Goal: Task Accomplishment & Management: Use online tool/utility

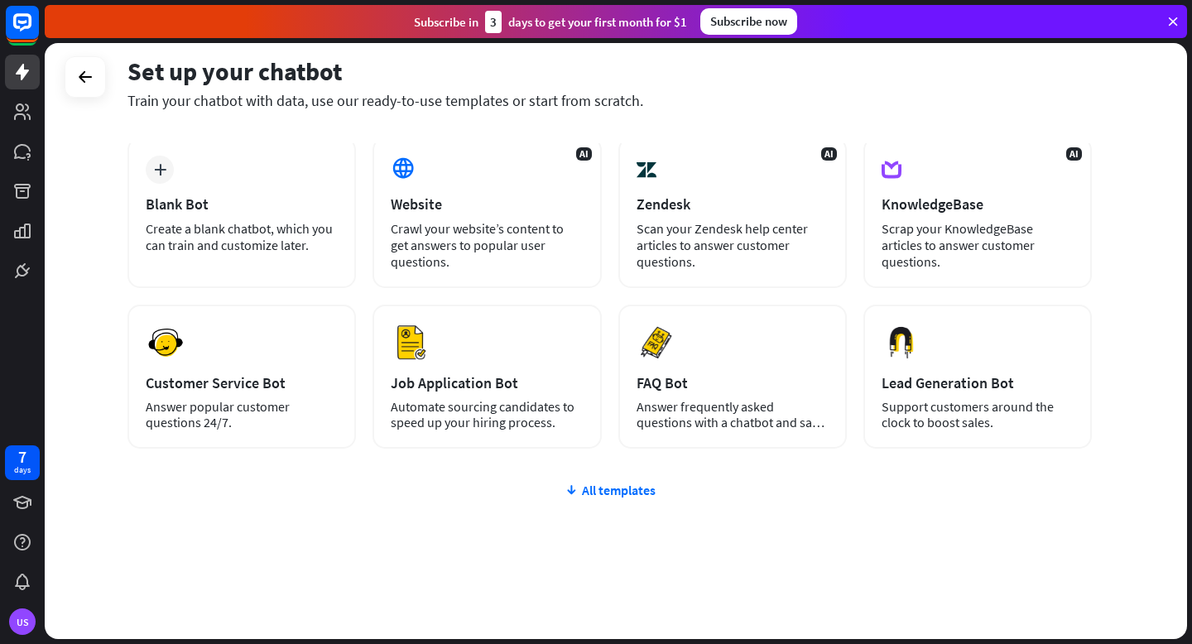
scroll to position [89, 0]
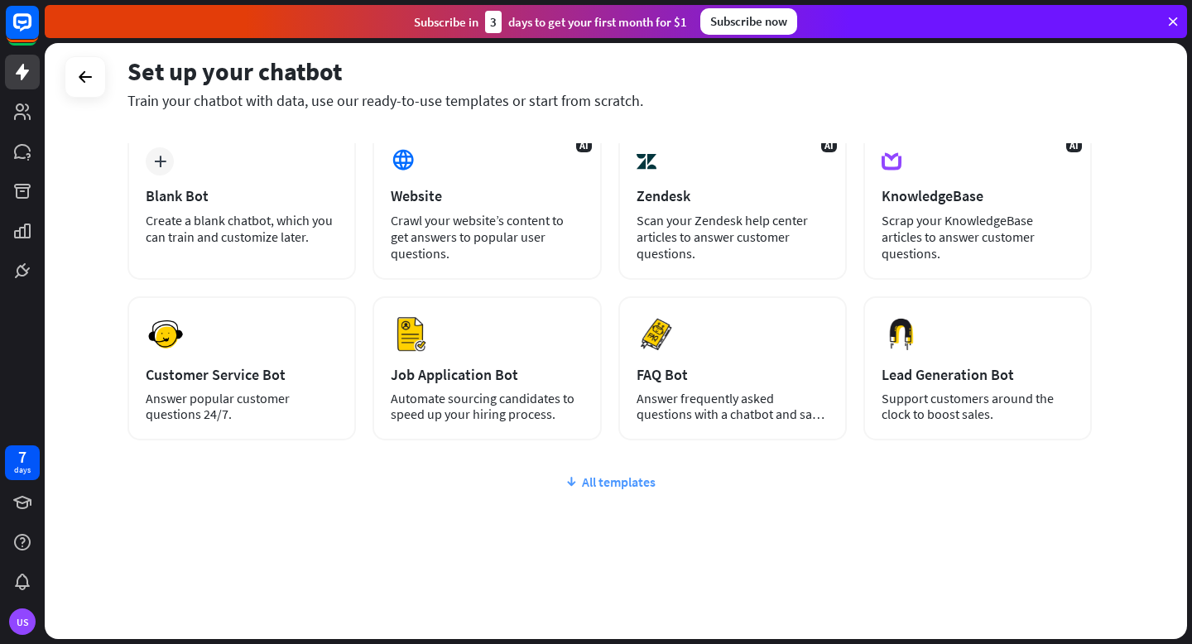
click at [633, 488] on div "All templates" at bounding box center [610, 482] width 965 height 17
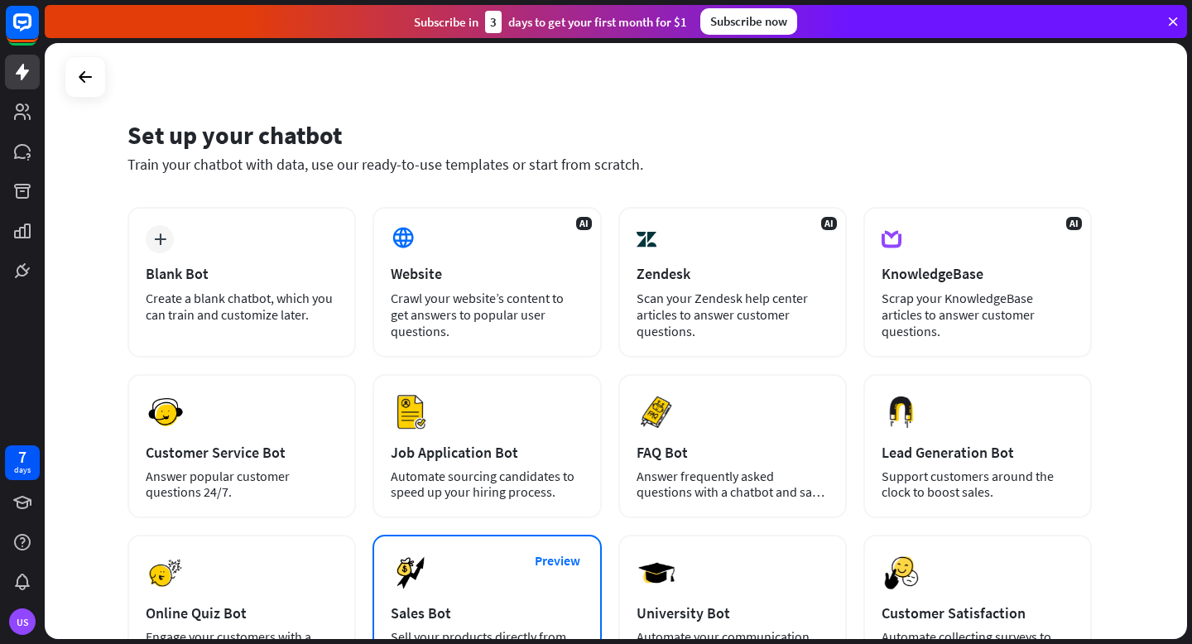
scroll to position [0, 0]
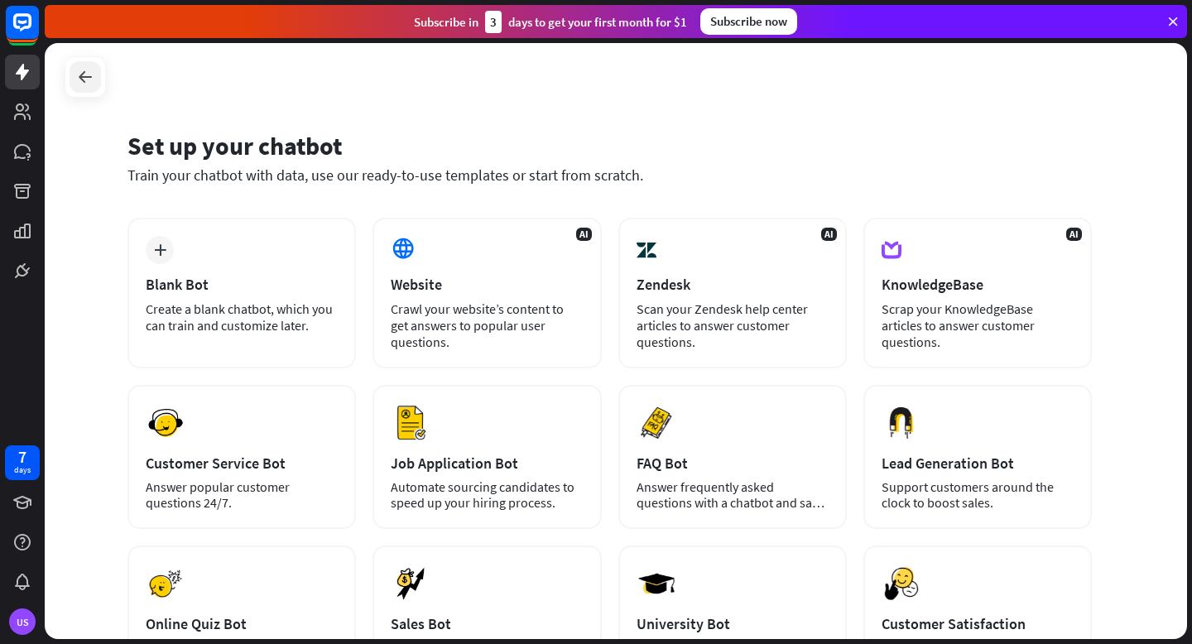
click at [87, 76] on icon at bounding box center [85, 77] width 20 height 20
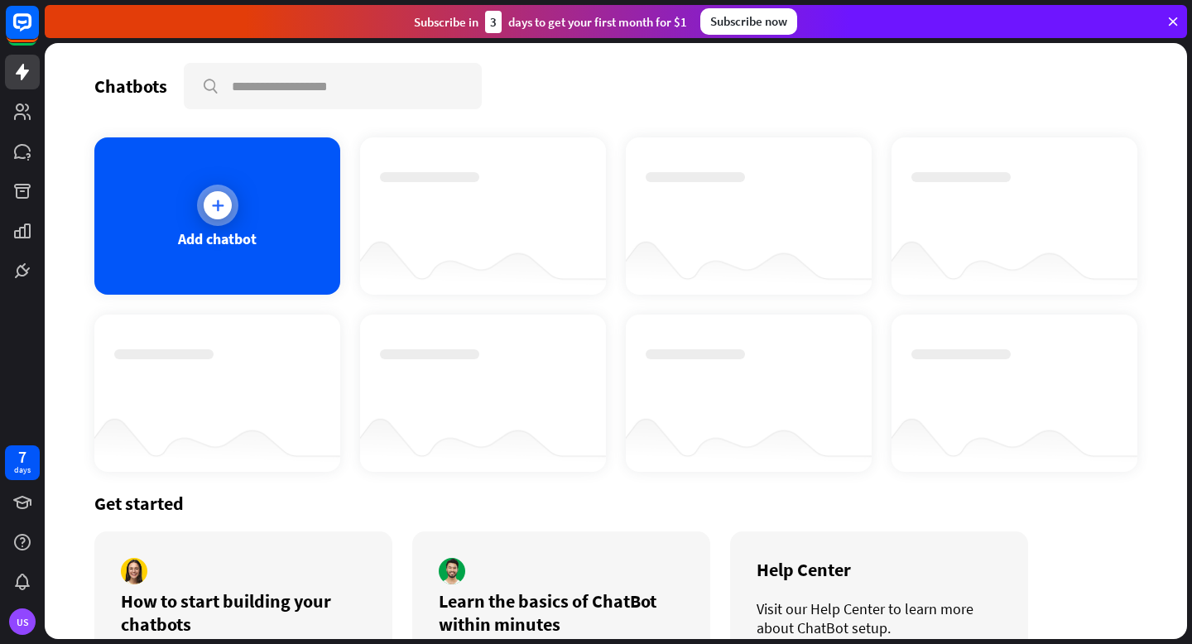
click at [268, 248] on div "Add chatbot" at bounding box center [217, 215] width 246 height 157
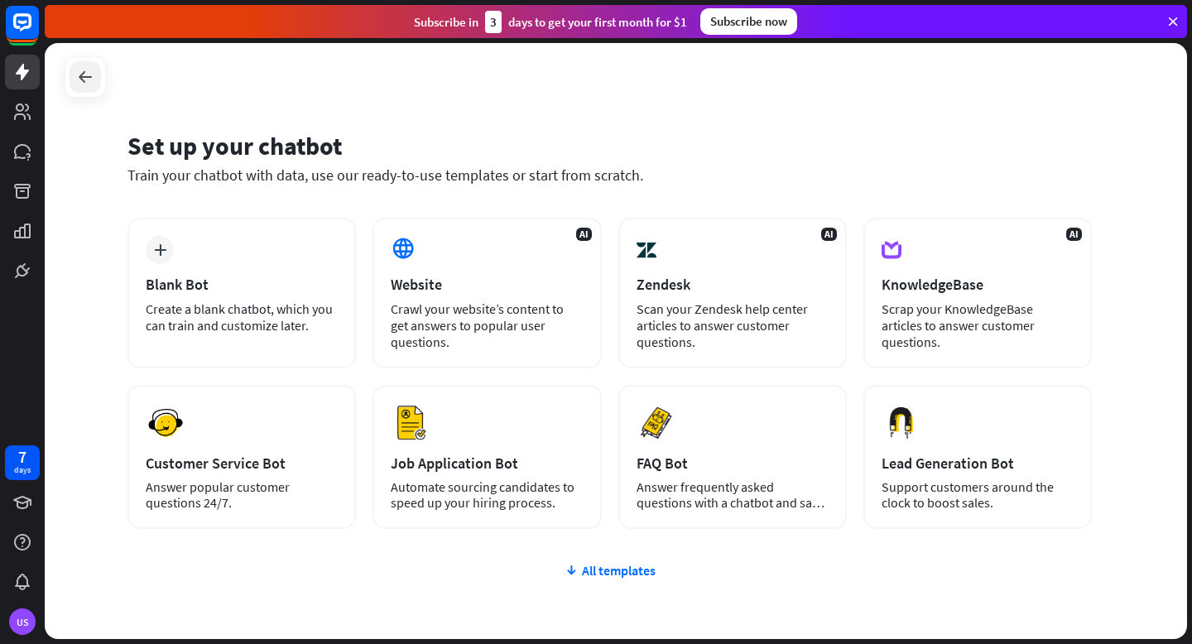
click at [79, 71] on icon at bounding box center [85, 77] width 20 height 20
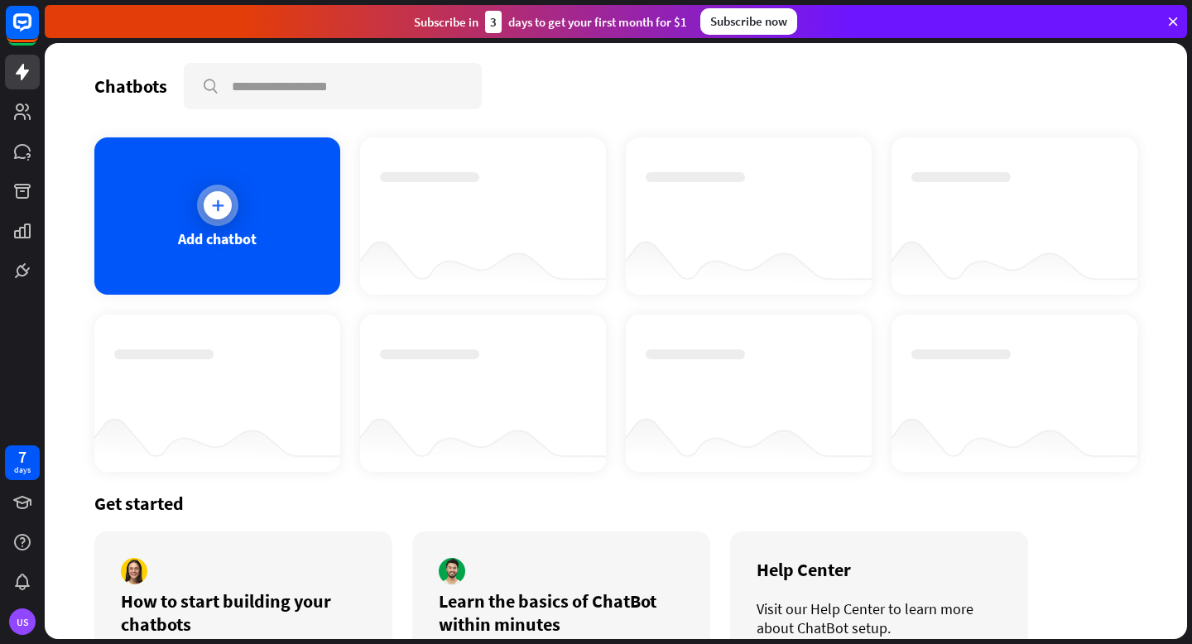
click at [216, 205] on icon at bounding box center [217, 205] width 17 height 17
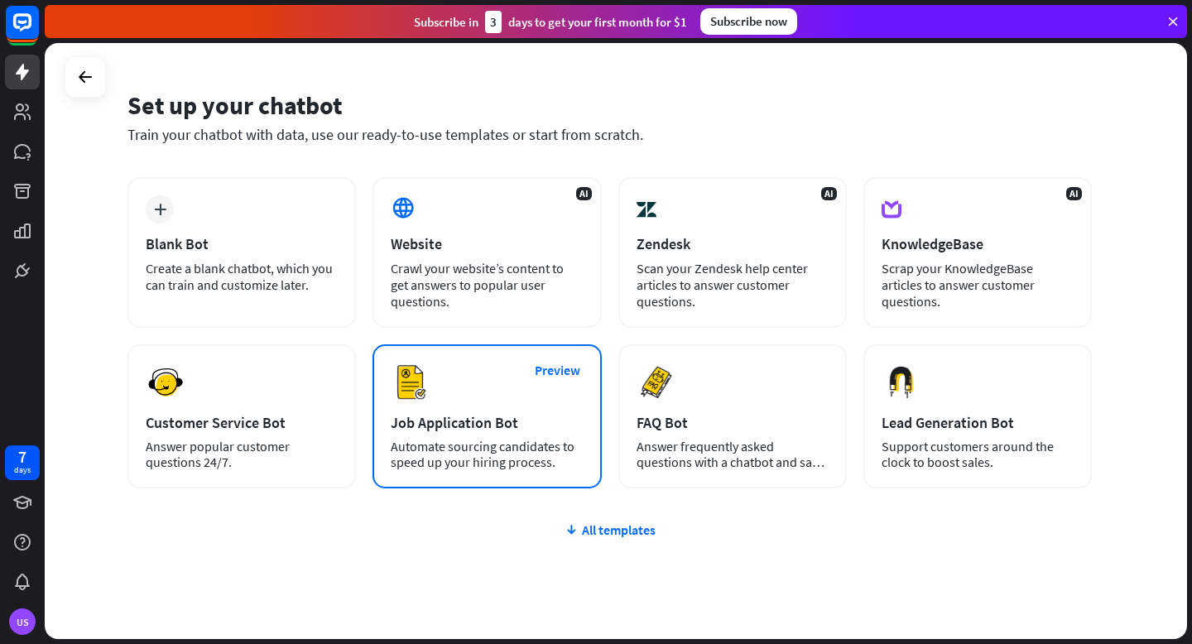
scroll to position [42, 0]
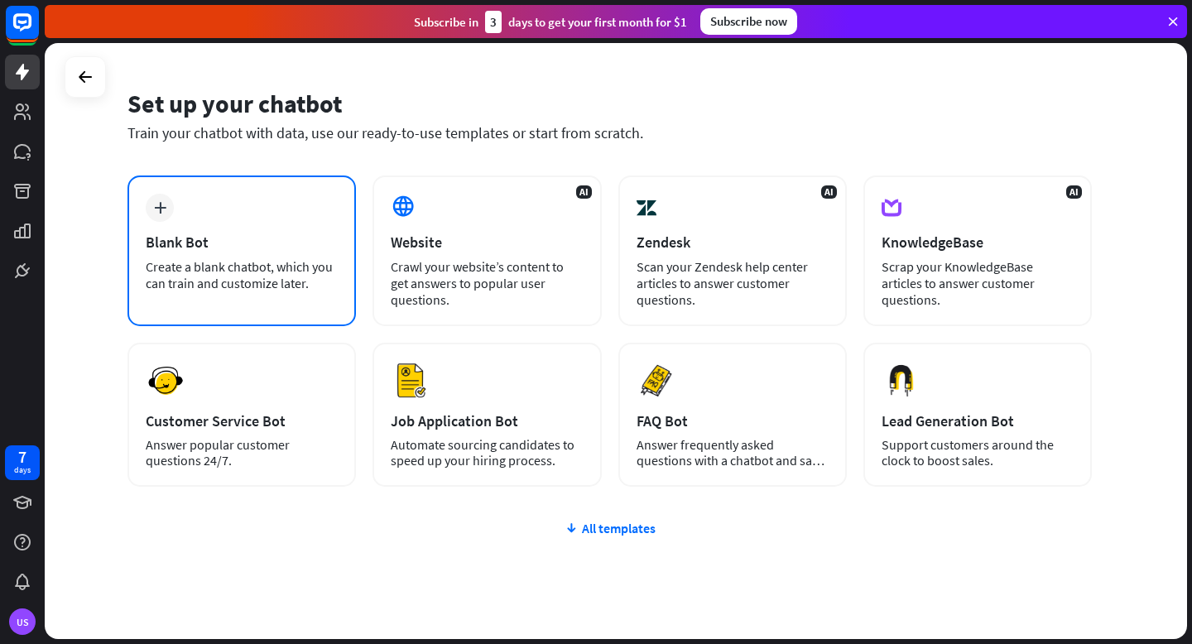
click at [237, 240] on div "Blank Bot" at bounding box center [242, 242] width 192 height 19
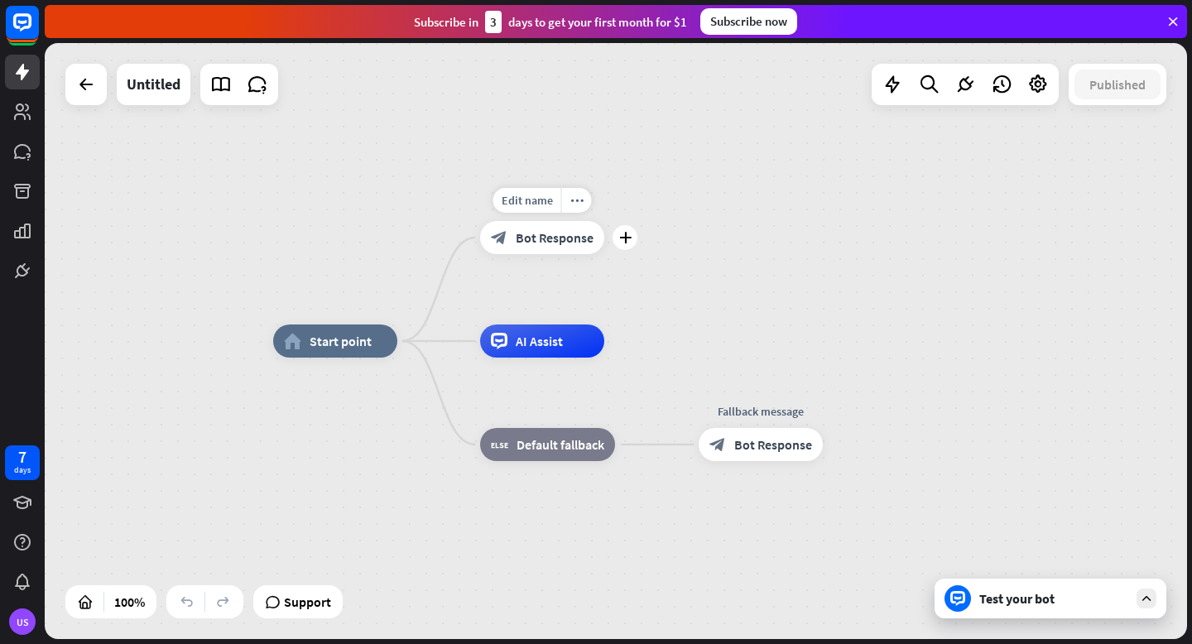
click at [528, 243] on span "Bot Response" at bounding box center [555, 237] width 78 height 17
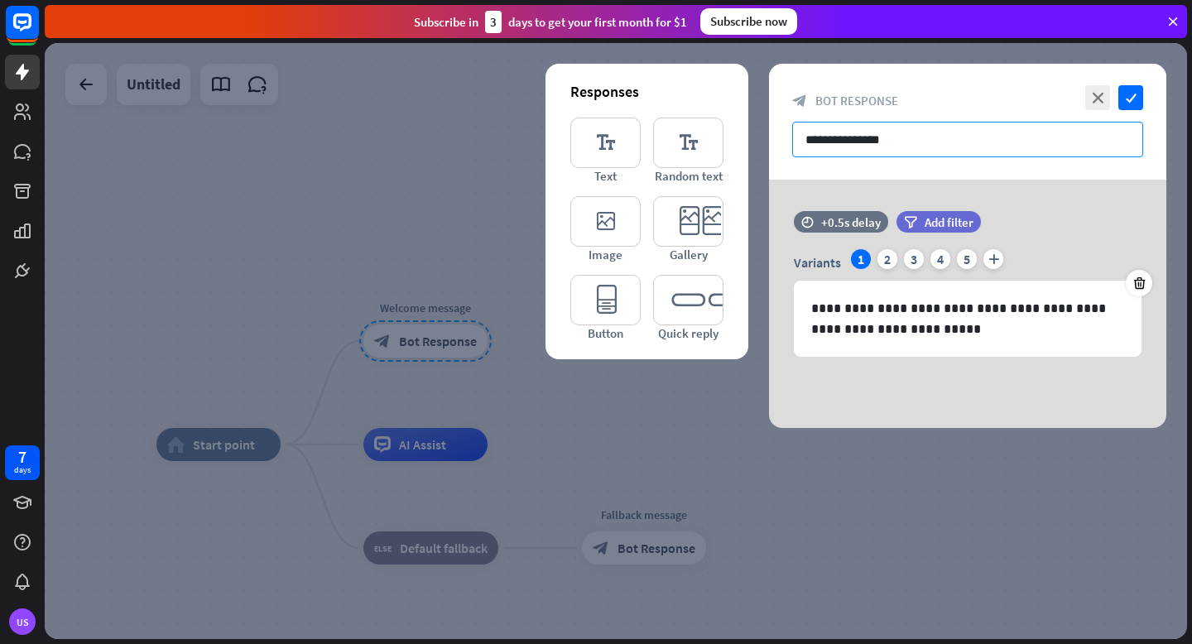
click at [808, 135] on input "**********" at bounding box center [967, 140] width 351 height 36
click at [380, 191] on div at bounding box center [616, 341] width 1143 height 596
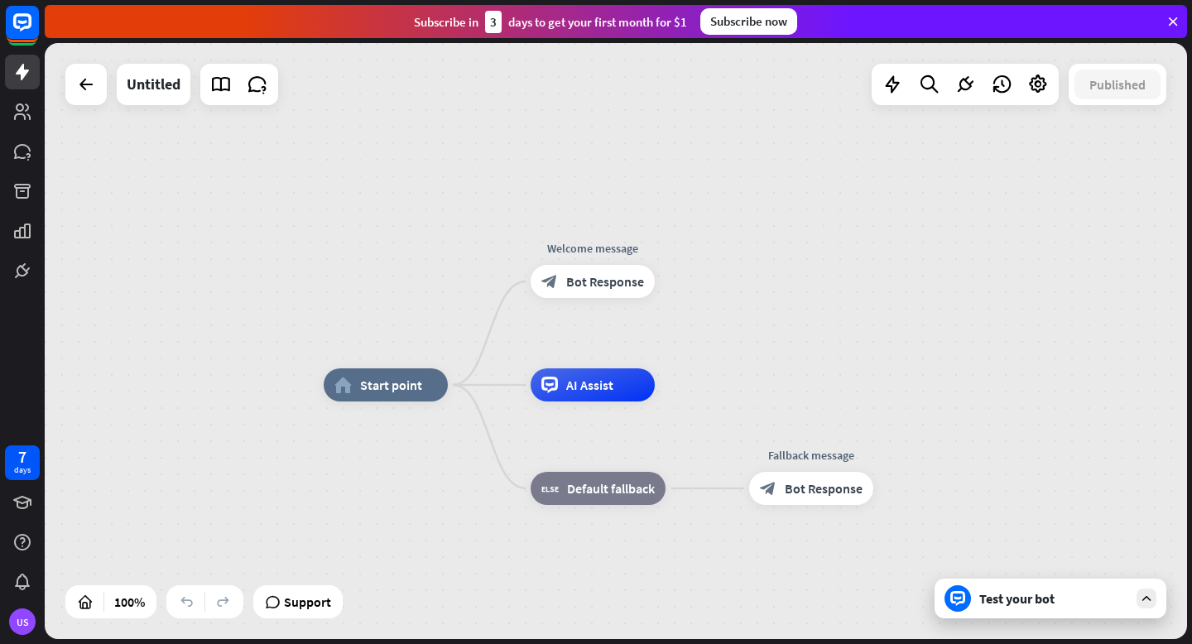
drag, startPoint x: 376, startPoint y: 191, endPoint x: 541, endPoint y: 132, distance: 175.2
click at [542, 132] on div "home_2 Start point Welcome message block_bot_response Bot Response AI Assist bl…" at bounding box center [616, 341] width 1143 height 596
click at [392, 387] on span "Start point" at bounding box center [390, 385] width 62 height 17
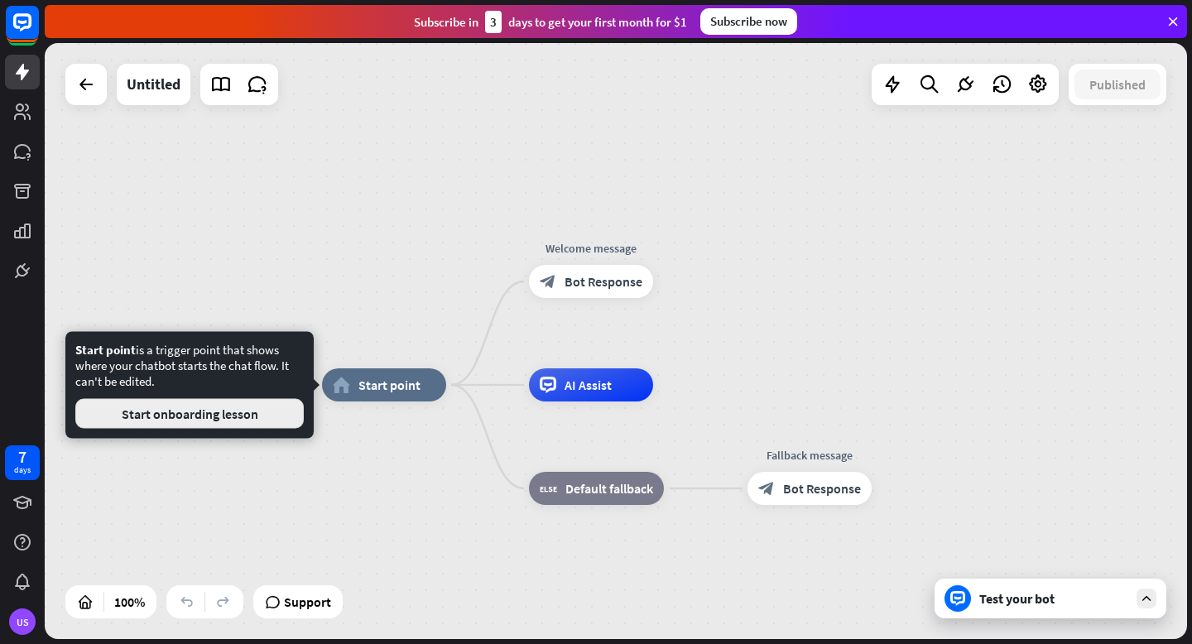
click at [263, 412] on button "Start onboarding lesson" at bounding box center [189, 414] width 229 height 30
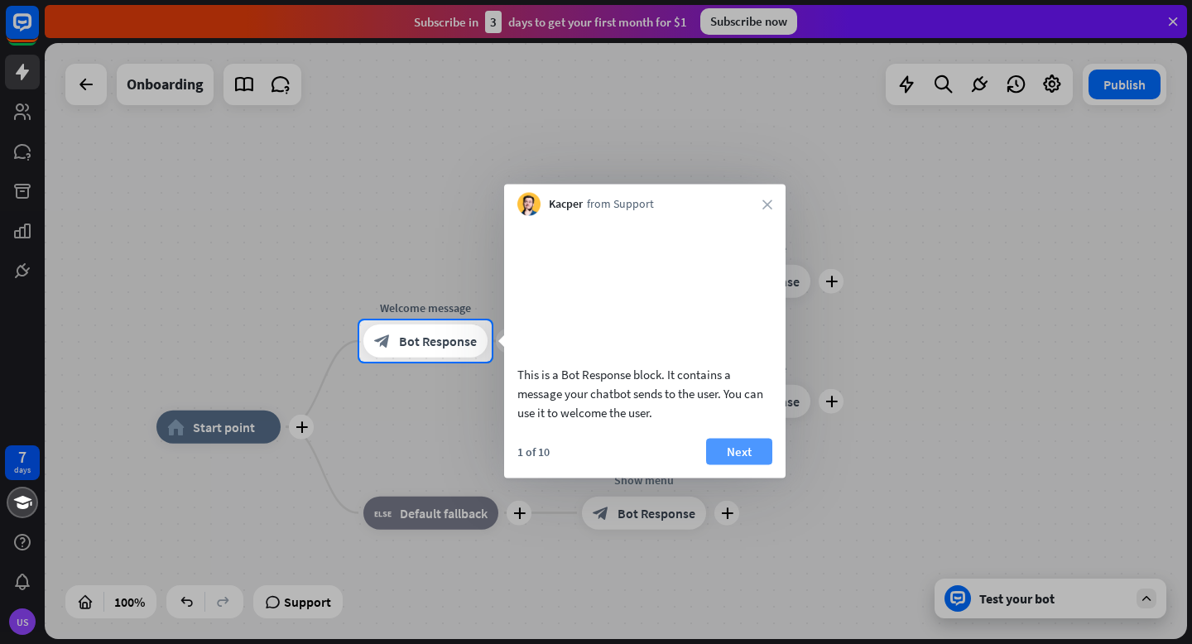
click at [738, 465] on button "Next" at bounding box center [739, 451] width 66 height 26
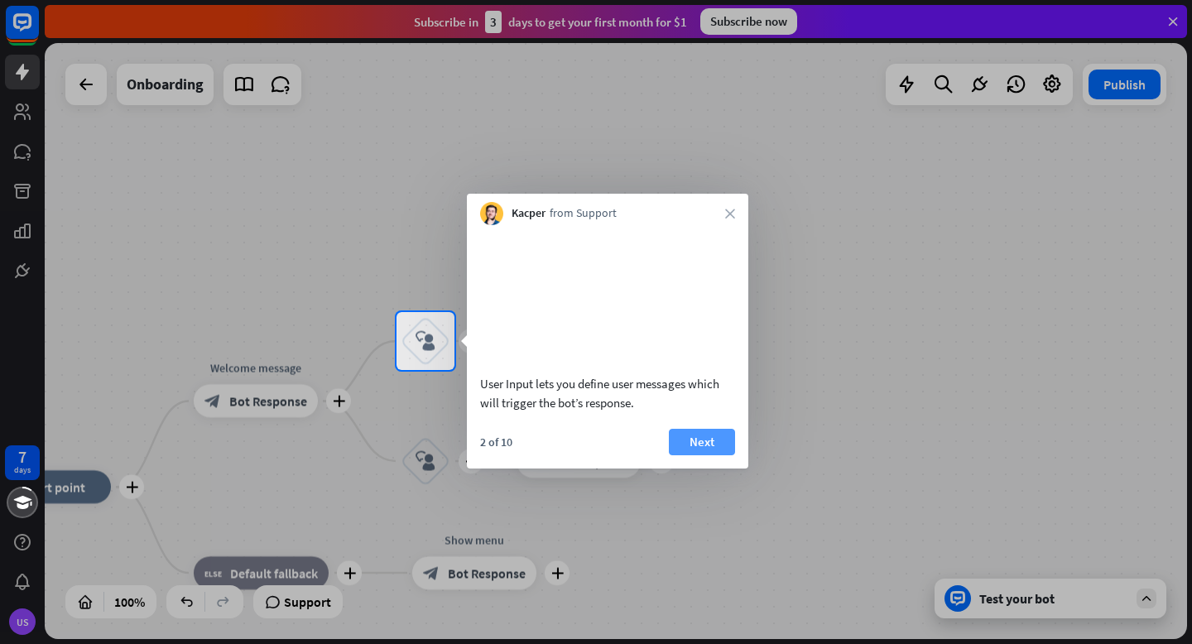
click at [714, 455] on button "Next" at bounding box center [702, 442] width 66 height 26
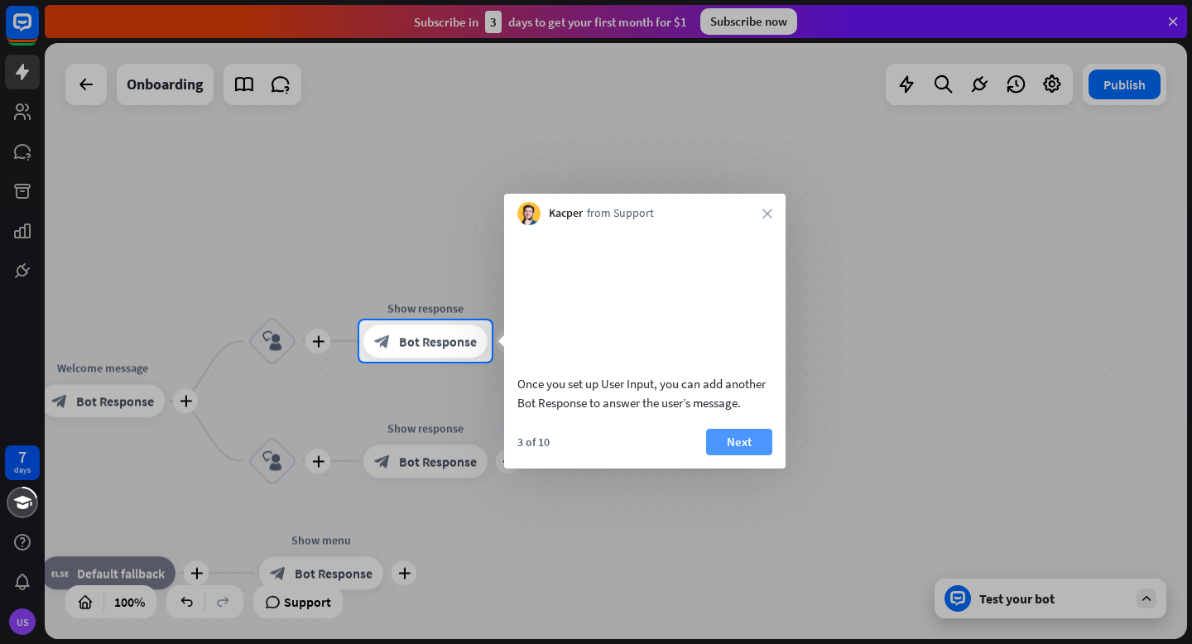
click at [717, 455] on button "Next" at bounding box center [739, 442] width 66 height 26
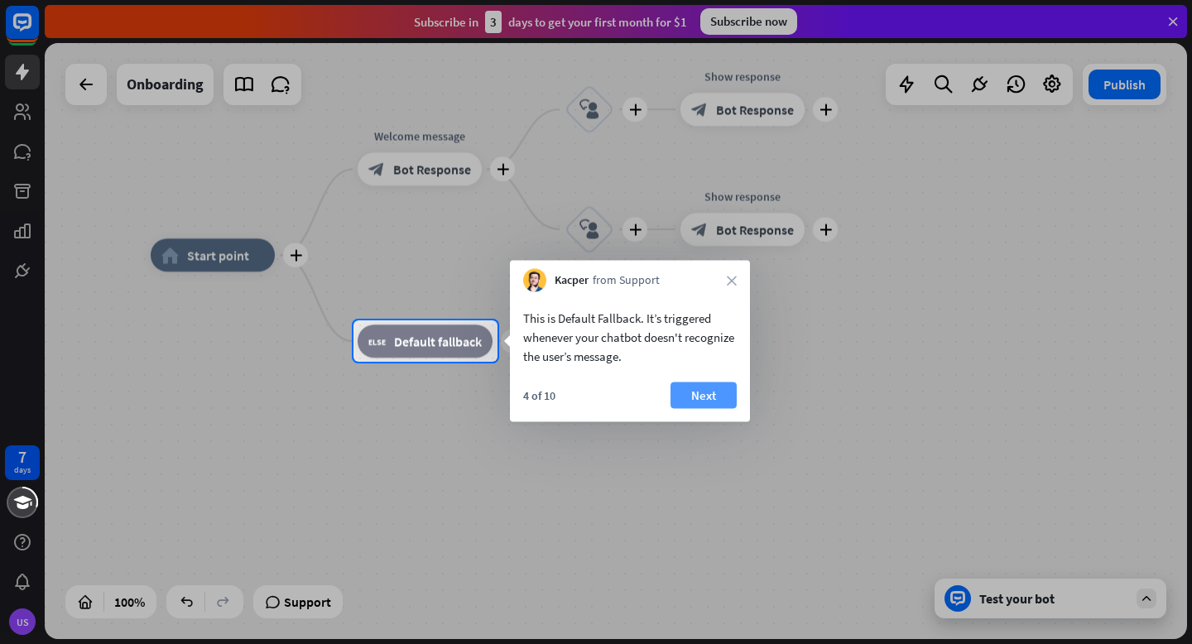
click at [681, 392] on button "Next" at bounding box center [704, 396] width 66 height 26
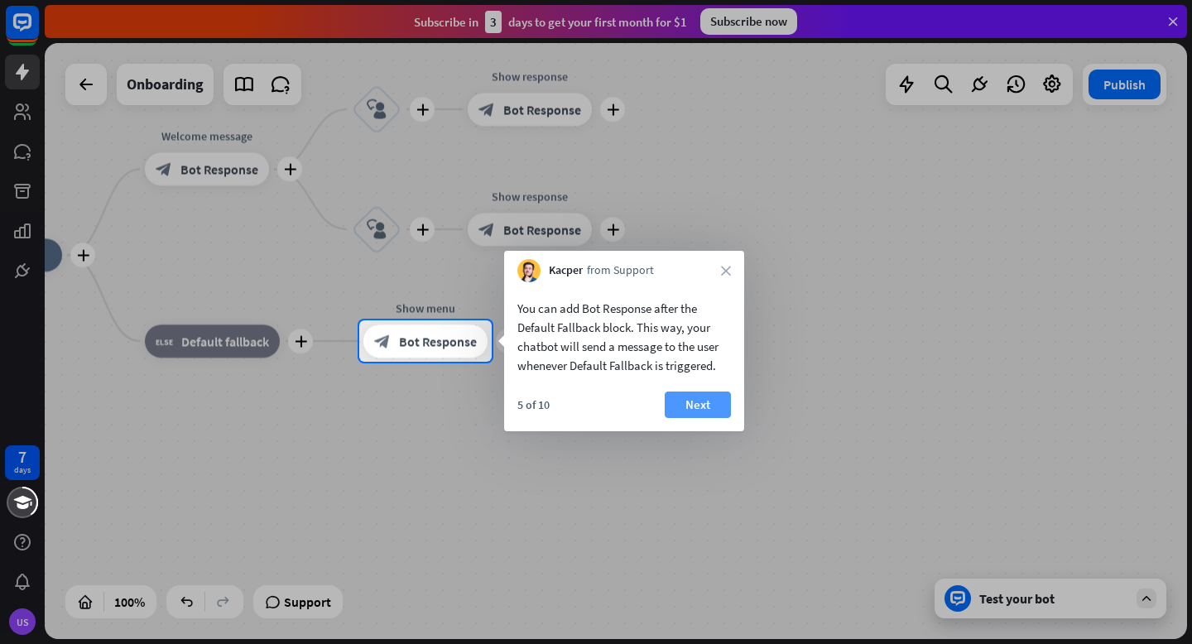
click at [686, 412] on button "Next" at bounding box center [698, 405] width 66 height 26
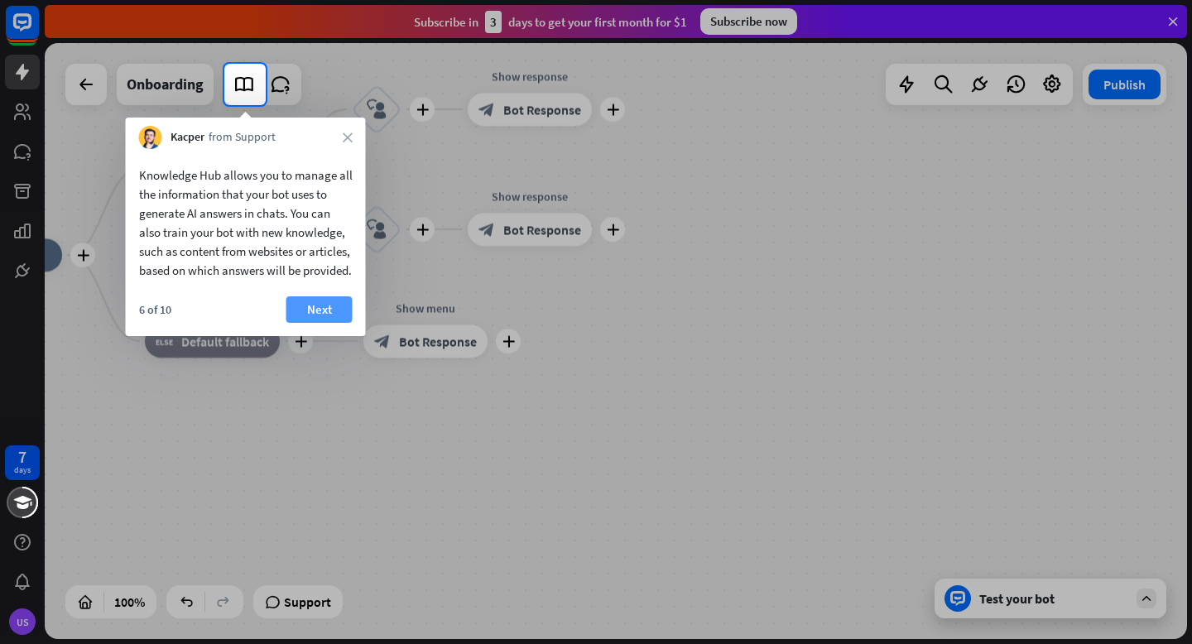
click at [311, 323] on button "Next" at bounding box center [320, 309] width 66 height 26
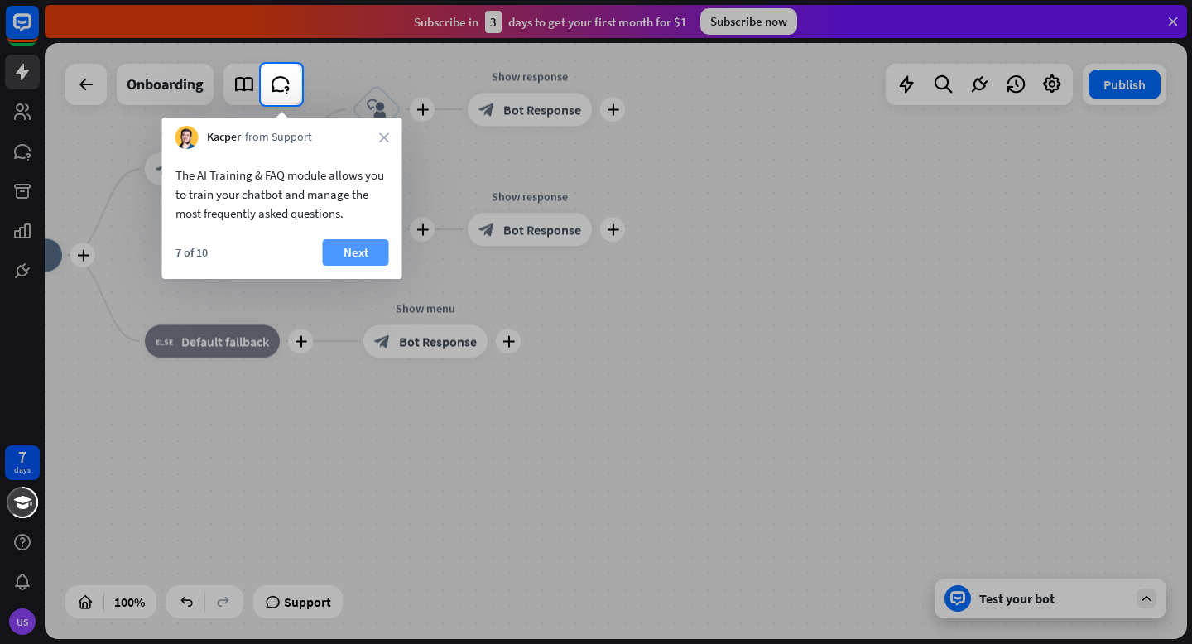
click at [334, 250] on button "Next" at bounding box center [356, 252] width 66 height 26
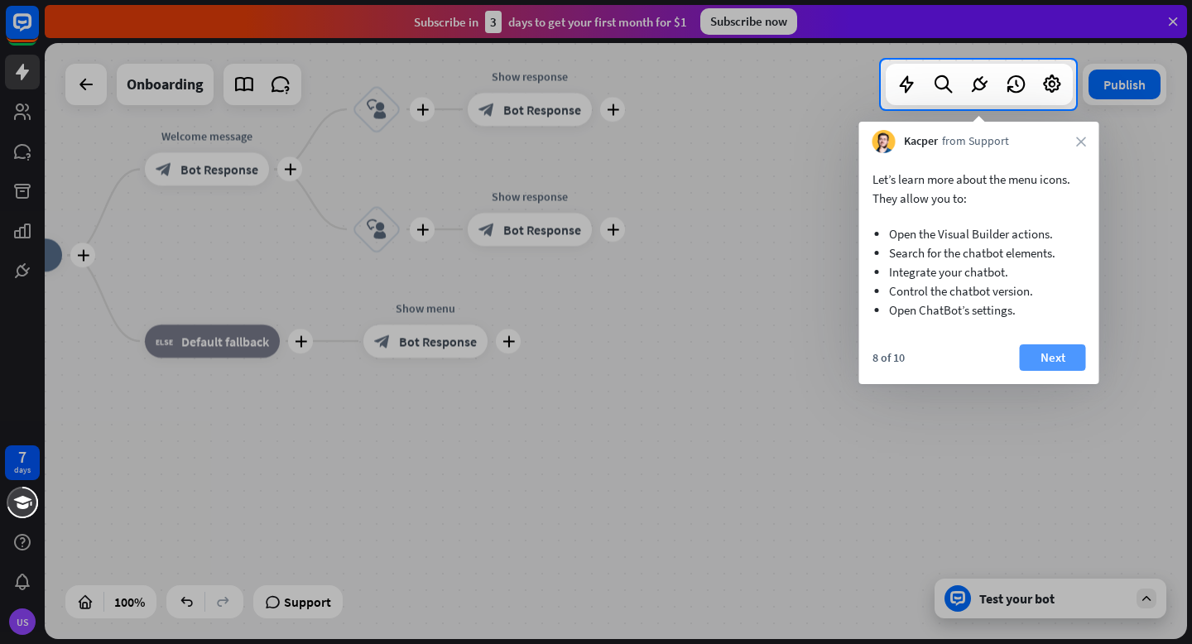
click at [1053, 350] on button "Next" at bounding box center [1053, 357] width 66 height 26
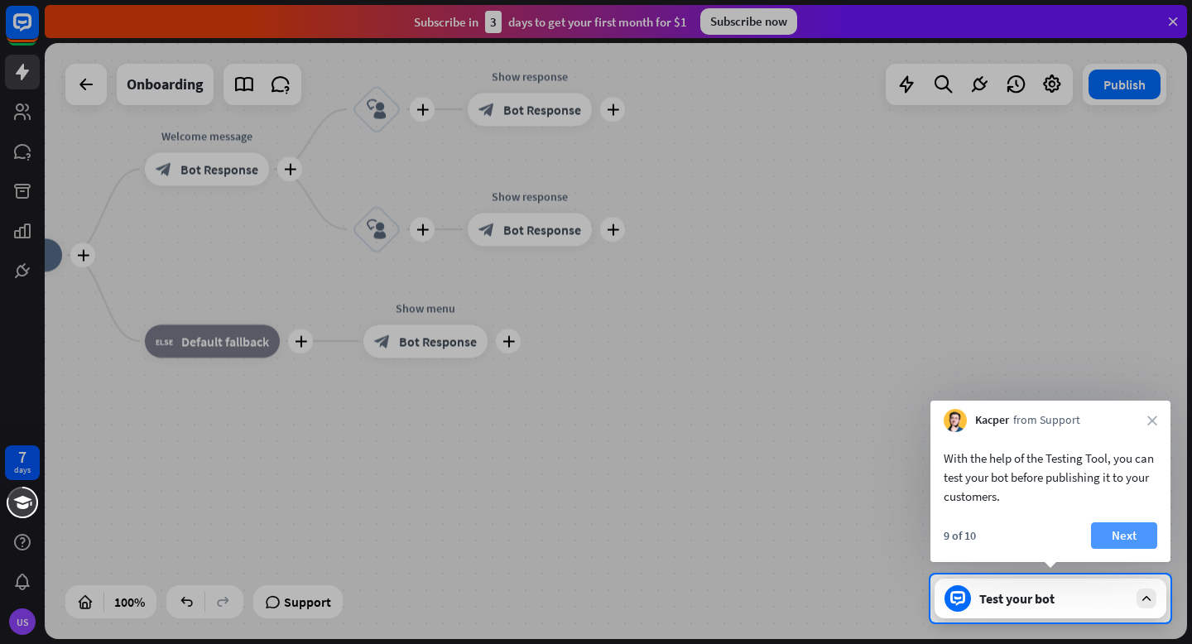
click at [1122, 535] on button "Next" at bounding box center [1124, 535] width 66 height 26
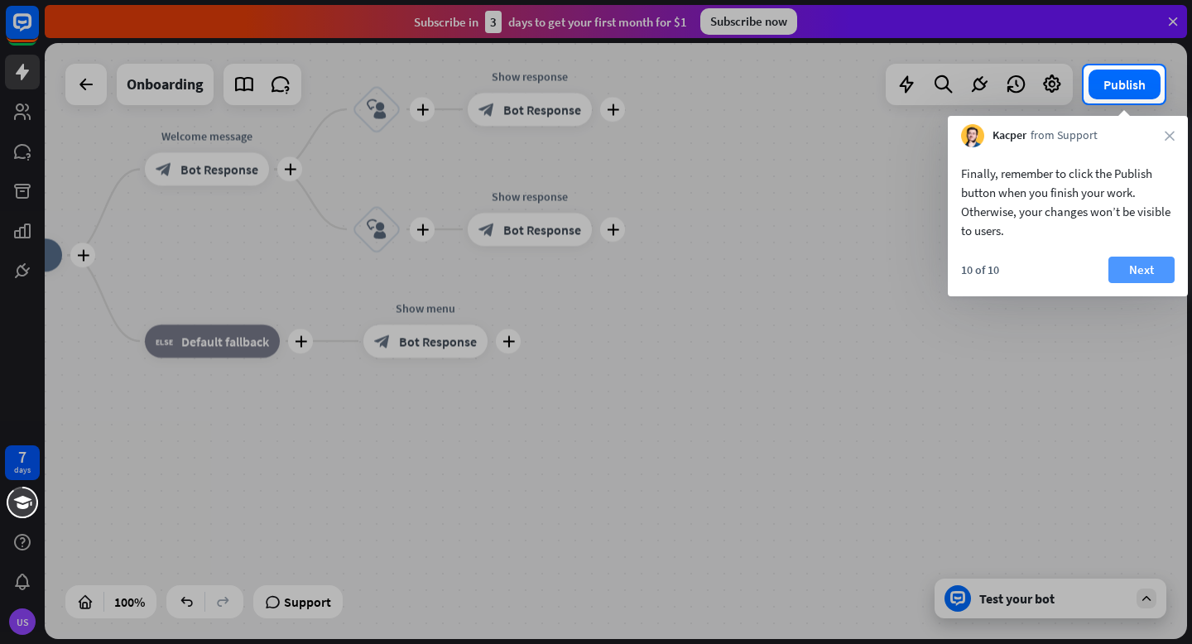
click at [1145, 276] on button "Next" at bounding box center [1142, 270] width 66 height 26
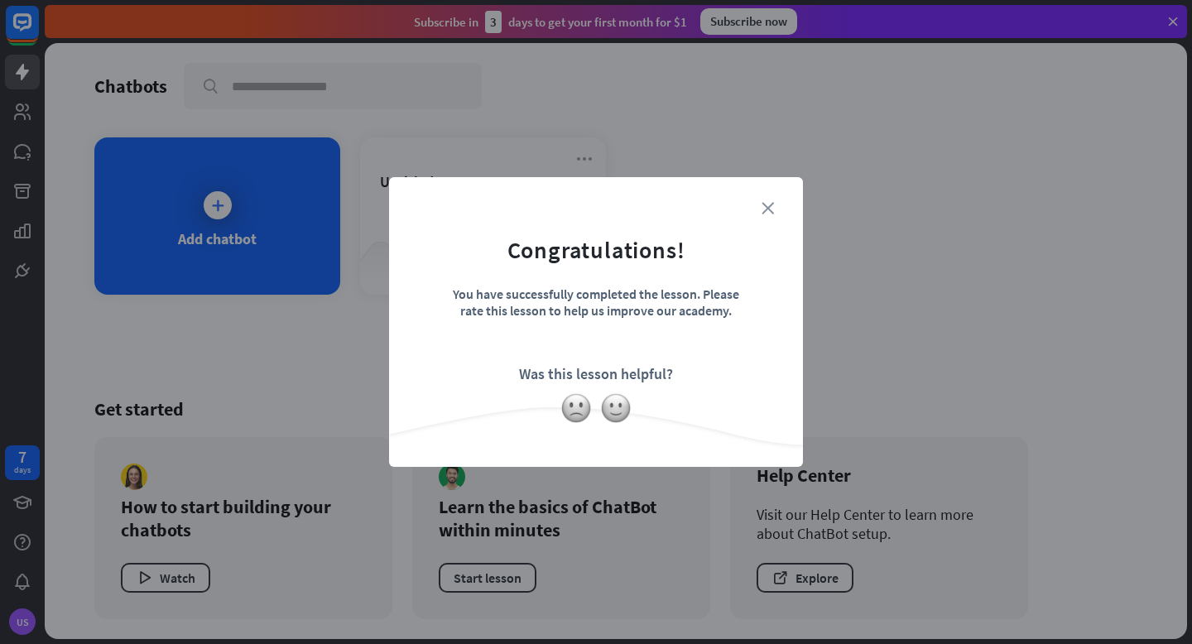
click at [768, 212] on icon "close" at bounding box center [768, 208] width 12 height 12
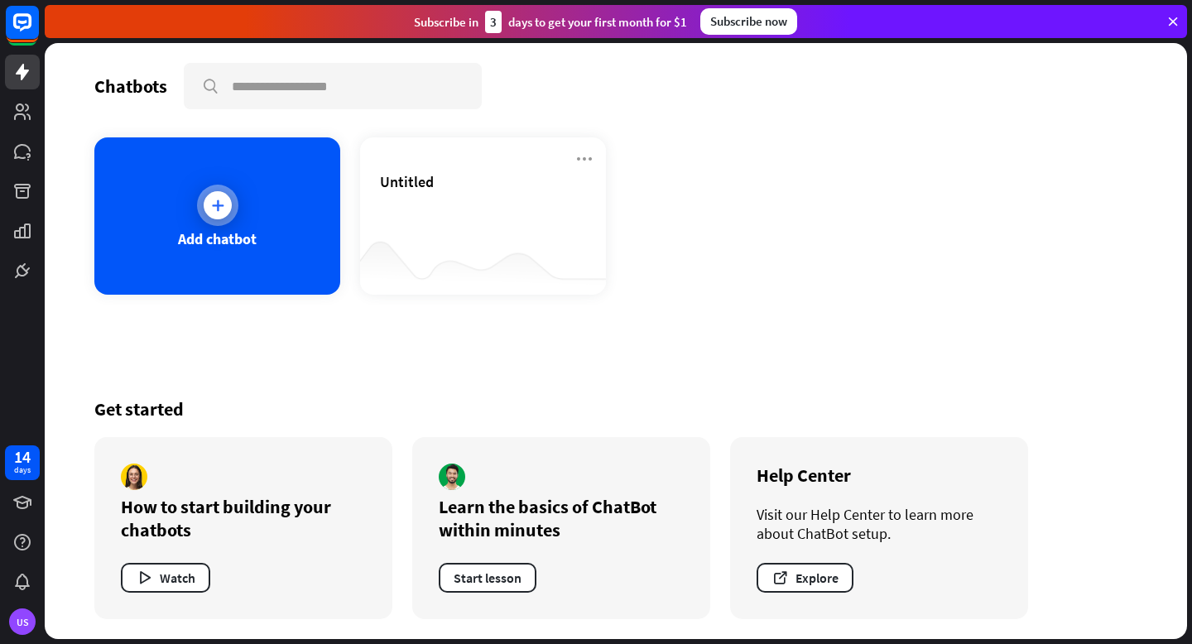
click at [298, 239] on div "Add chatbot" at bounding box center [217, 215] width 246 height 157
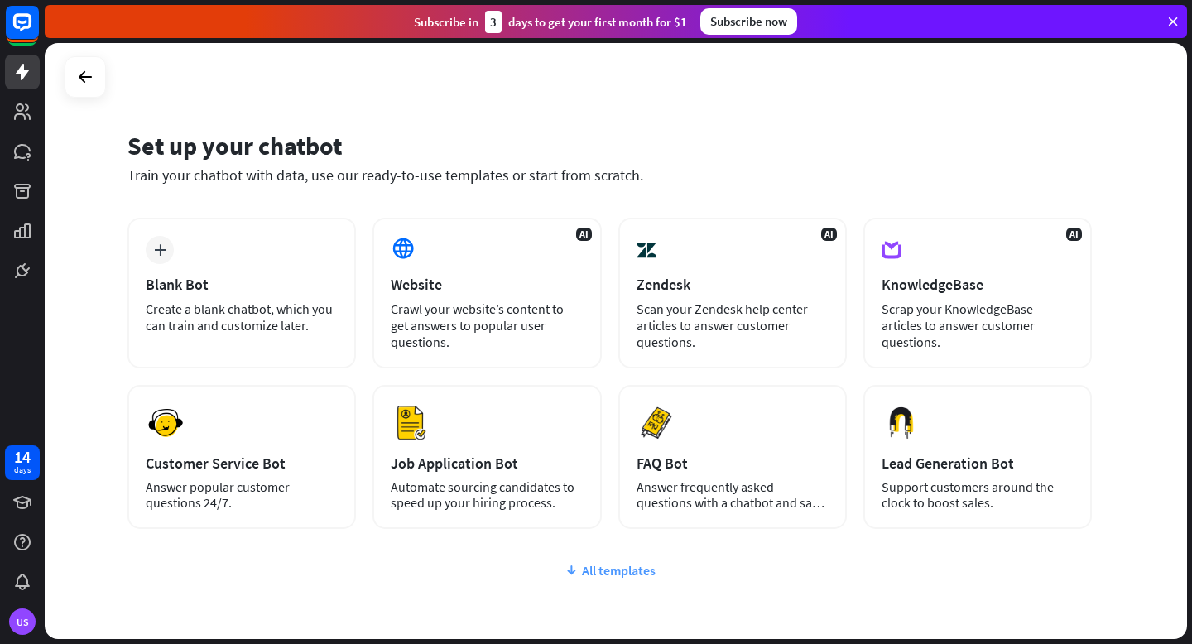
click at [609, 570] on div "All templates" at bounding box center [610, 570] width 965 height 17
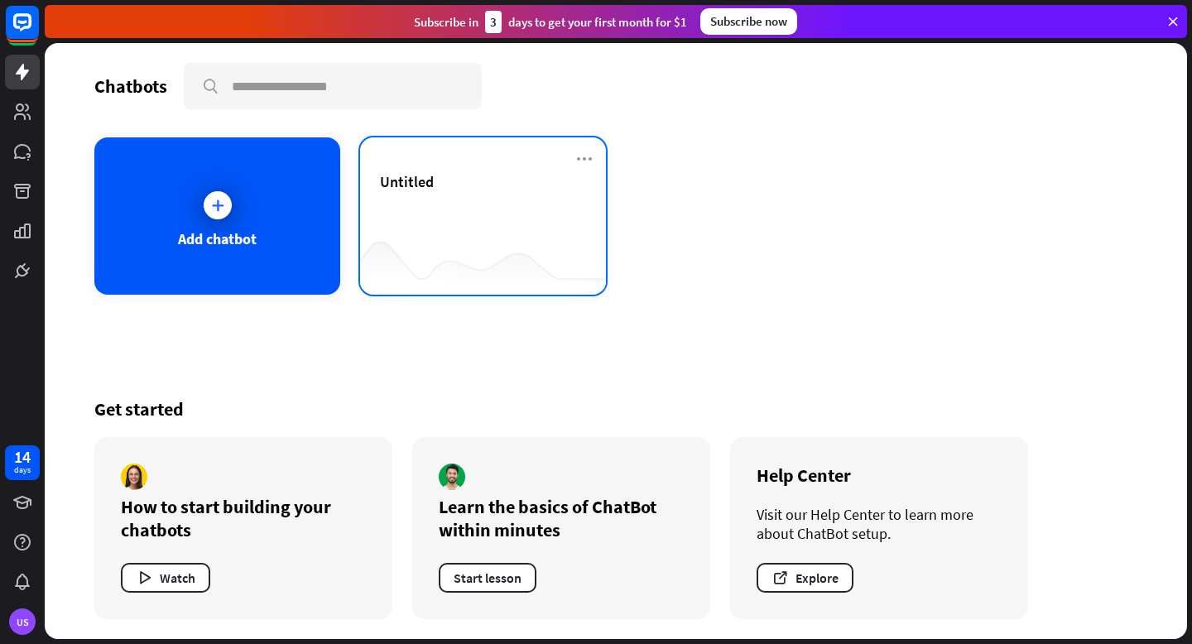
click at [402, 147] on div "Untitled" at bounding box center [483, 215] width 246 height 157
